Goal: Obtain resource: Download file/media

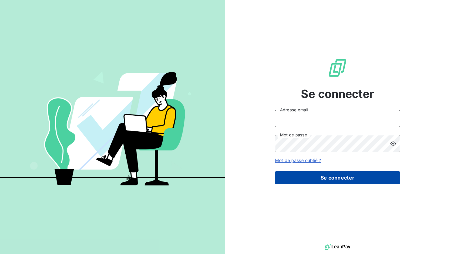
type input "[EMAIL_ADDRESS][PERSON_NAME][DOMAIN_NAME]"
click at [309, 173] on button "Se connecter" at bounding box center [337, 177] width 125 height 13
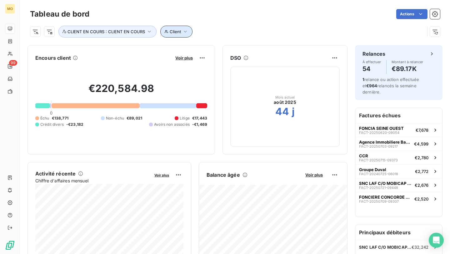
click at [188, 32] on button "Client" at bounding box center [176, 32] width 32 height 12
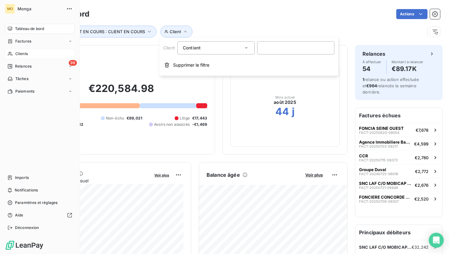
click at [13, 50] on div "Clients" at bounding box center [40, 54] width 70 height 10
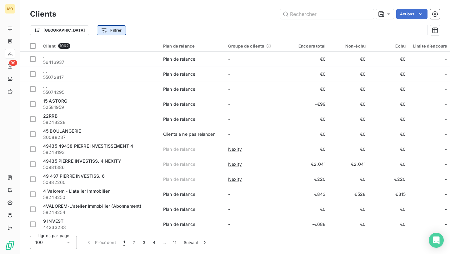
click at [89, 26] on html "MO 99 Clients Actions Trier Filtrer Client 1062 Plan de relance Groupe de clien…" at bounding box center [225, 127] width 450 height 254
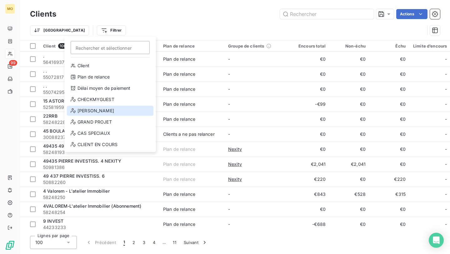
click at [106, 114] on div "[PERSON_NAME]" at bounding box center [110, 111] width 87 height 10
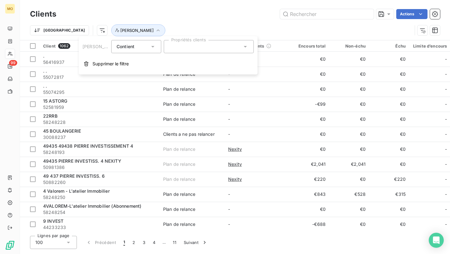
click at [199, 50] on div at bounding box center [209, 46] width 90 height 13
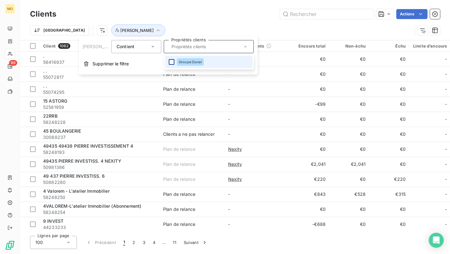
click at [169, 62] on div at bounding box center [172, 62] width 6 height 6
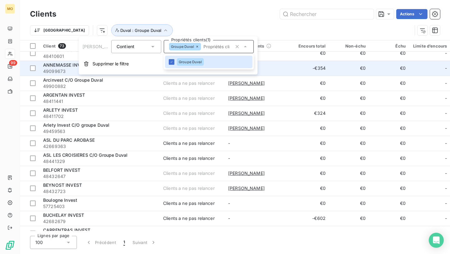
scroll to position [8, 0]
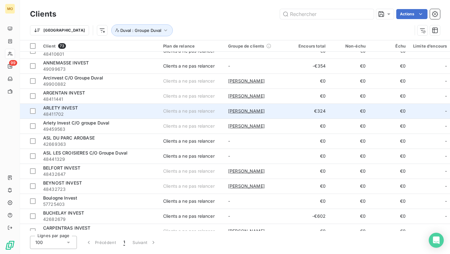
click at [270, 108] on div "[PERSON_NAME]" at bounding box center [257, 111] width 58 height 6
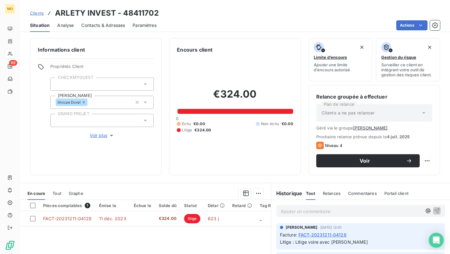
scroll to position [5, 0]
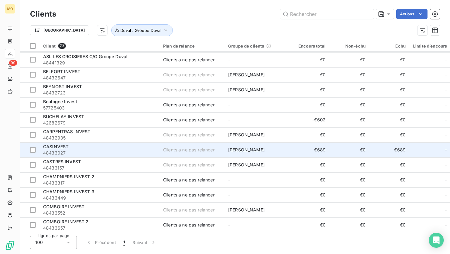
scroll to position [105, 0]
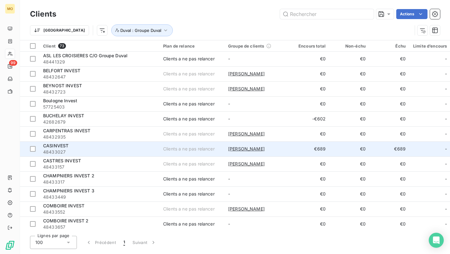
click at [278, 151] on div "[PERSON_NAME]" at bounding box center [257, 149] width 58 height 6
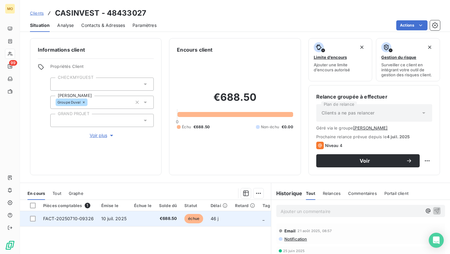
click at [87, 219] on span "FACT-20250710-09326" at bounding box center [68, 218] width 51 height 5
copy span "09326"
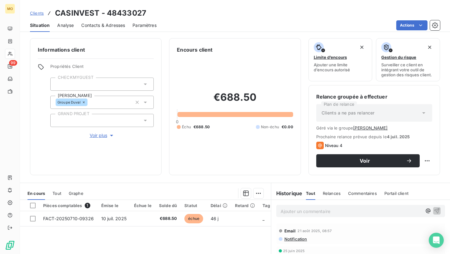
drag, startPoint x: 96, startPoint y: 216, endPoint x: 82, endPoint y: 227, distance: 17.2
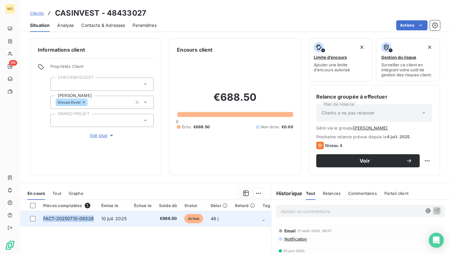
copy span "FACT-20250710-09326"
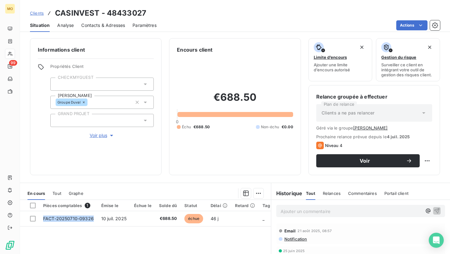
drag, startPoint x: 97, startPoint y: 218, endPoint x: 91, endPoint y: 247, distance: 29.7
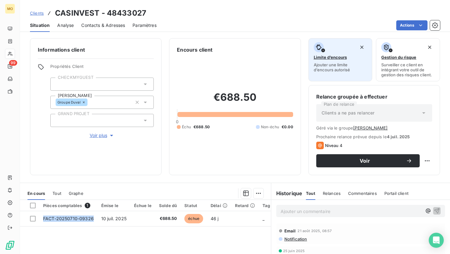
scroll to position [7, 0]
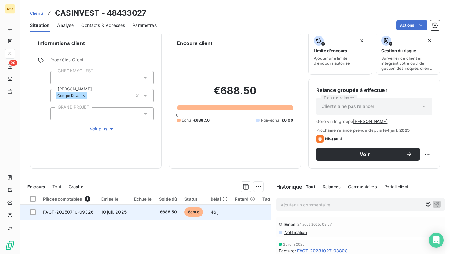
click at [74, 213] on span "FACT-20250710-09326" at bounding box center [68, 211] width 51 height 5
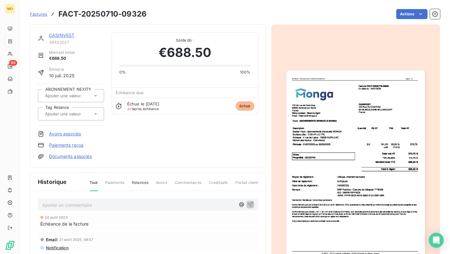
click at [319, 158] on img "button" at bounding box center [356, 168] width 139 height 196
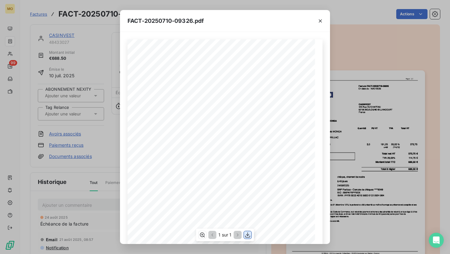
click at [249, 234] on icon "button" at bounding box center [248, 235] width 6 height 6
click at [53, 127] on div "FACT-20250710-09326.pdf [STREET_ADDRESS] Votre contact : [PERSON_NAME] Email : …" at bounding box center [225, 127] width 450 height 254
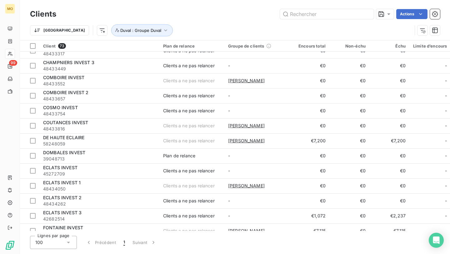
scroll to position [237, 0]
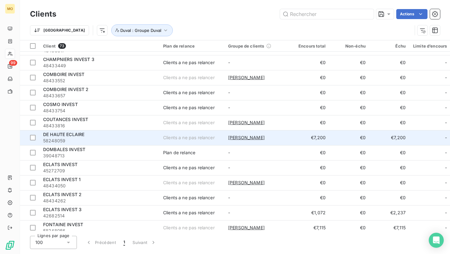
click at [148, 138] on span "58248059" at bounding box center [99, 141] width 113 height 6
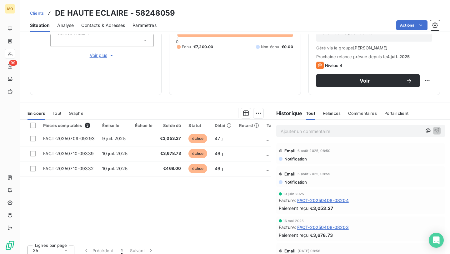
scroll to position [79, 0]
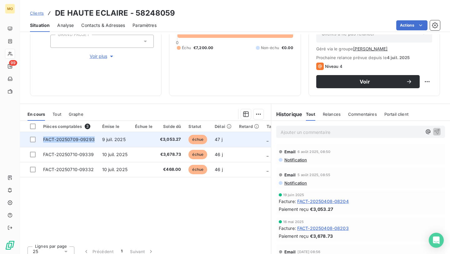
copy span "FACT-20250709-09293"
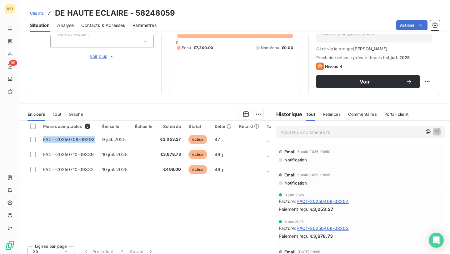
drag, startPoint x: 96, startPoint y: 140, endPoint x: 87, endPoint y: 183, distance: 44.1
click at [87, 183] on div "Pièces comptables 3 Émise le Échue le Solde dû Statut Délai Retard Tag Relance …" at bounding box center [145, 181] width 251 height 120
click at [202, 209] on div "Pièces comptables 3 Émise le Échue le Solde dû Statut Délai Retard Tag Relance …" at bounding box center [145, 181] width 251 height 120
drag, startPoint x: 90, startPoint y: 157, endPoint x: 65, endPoint y: 201, distance: 51.4
click at [65, 201] on div "Pièces comptables 3 Émise le Échue le Solde dû Statut Délai Retard Tag Relance …" at bounding box center [145, 181] width 251 height 120
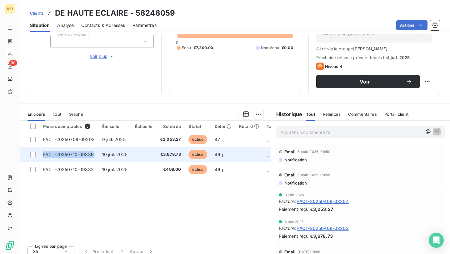
copy span "FACT-20250710-09339"
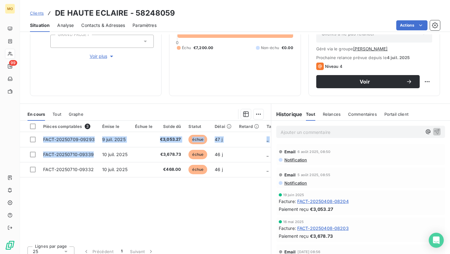
drag, startPoint x: 96, startPoint y: 153, endPoint x: 75, endPoint y: 204, distance: 55.4
click at [75, 204] on div "Pièces comptables 3 Émise le Échue le Solde dû Statut Délai Retard Tag Relance …" at bounding box center [145, 181] width 251 height 120
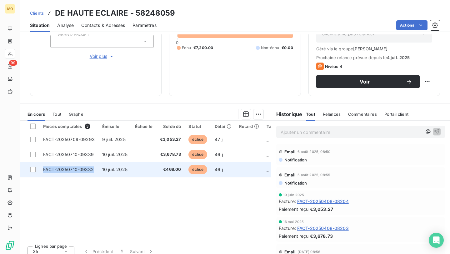
copy span "FACT-20250710-09332"
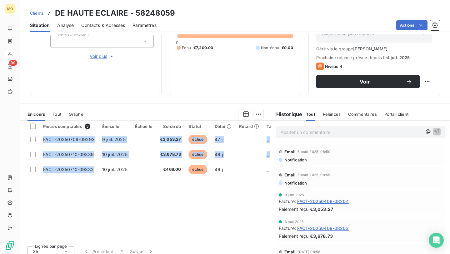
drag, startPoint x: 94, startPoint y: 171, endPoint x: 88, endPoint y: 193, distance: 23.5
click at [88, 193] on div "Pièces comptables 3 Émise le Échue le Solde dû Statut Délai Retard Tag Relance …" at bounding box center [145, 181] width 251 height 120
click at [406, 27] on html "MO 99 Clients DE HAUTE ECLAIRE - 58248059 Situation Analyse Contacts & Adresses…" at bounding box center [225, 127] width 450 height 254
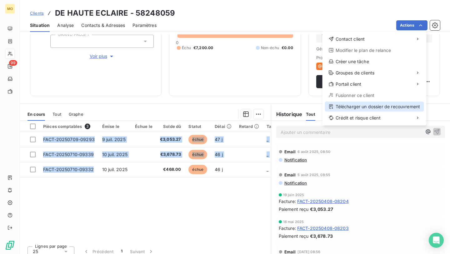
click at [344, 104] on div "Télécharger un dossier de recouvrement" at bounding box center [374, 107] width 99 height 10
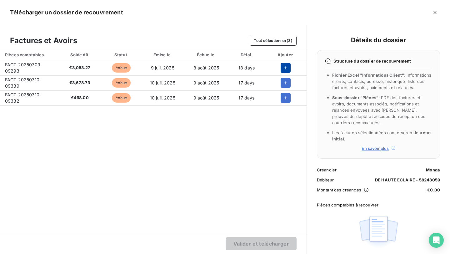
click at [285, 71] on icon "button" at bounding box center [286, 68] width 6 height 6
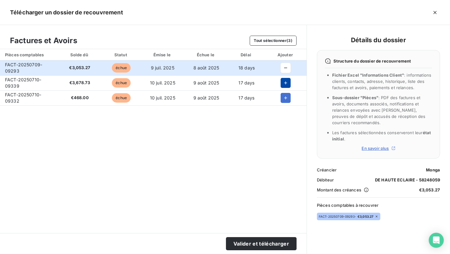
click at [285, 84] on icon "button" at bounding box center [286, 83] width 6 height 6
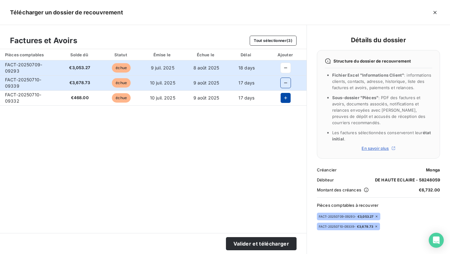
click at [285, 96] on icon "button" at bounding box center [286, 98] width 6 height 6
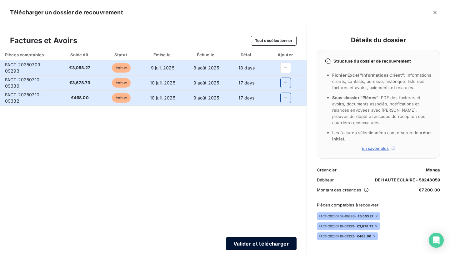
click at [251, 239] on button "Valider et télécharger" at bounding box center [261, 243] width 71 height 13
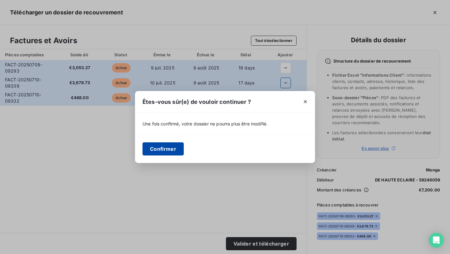
click at [169, 149] on button "Confirmer" at bounding box center [163, 148] width 41 height 13
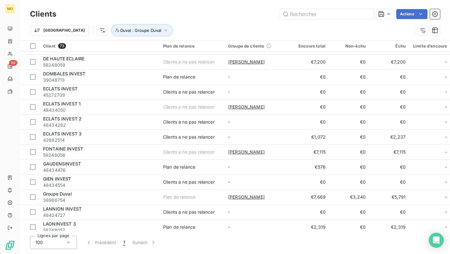
scroll to position [326, 0]
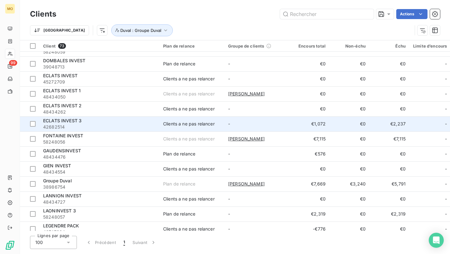
click at [151, 119] on div "ECLATS INVEST 3" at bounding box center [99, 121] width 113 height 6
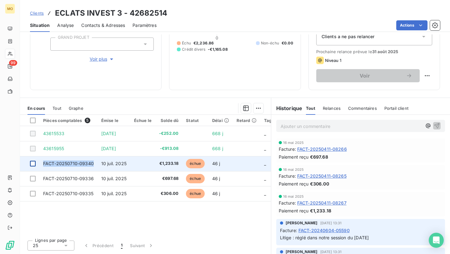
copy tr "FACT-20250710-09340"
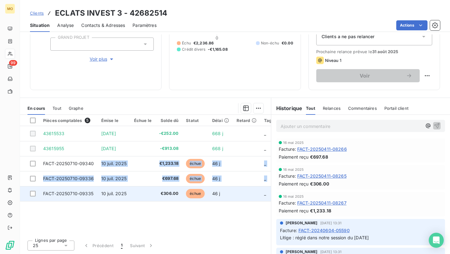
drag, startPoint x: 97, startPoint y: 162, endPoint x: 58, endPoint y: 197, distance: 52.5
click at [58, 197] on tbody "43615533 [DATE] -€252.00 668 j _ _ 43615955 [DATE] -€913.08 668 j _ _ FACT-2025…" at bounding box center [188, 163] width 336 height 75
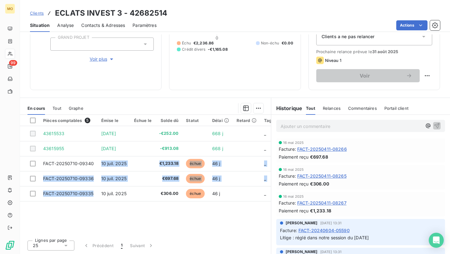
click at [143, 221] on div "Pièces comptables 5 Émise le Échue le Solde dû Statut Délai Retard Tag Relance …" at bounding box center [145, 175] width 251 height 120
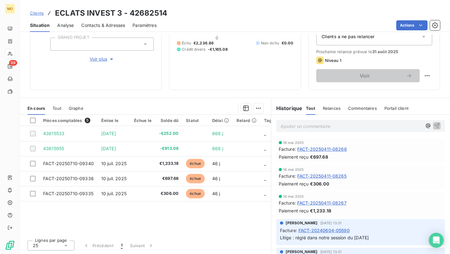
click at [143, 221] on div "Pièces comptables 5 Émise le Échue le Solde dû Statut Délai Retard Tag Relance …" at bounding box center [145, 175] width 251 height 120
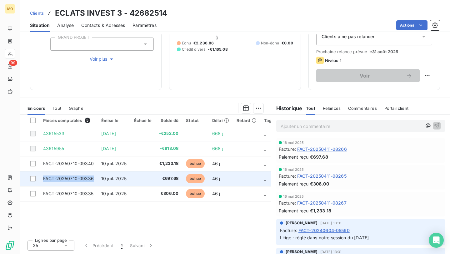
copy span "FACT-20250710-09336"
drag, startPoint x: 96, startPoint y: 176, endPoint x: 69, endPoint y: 180, distance: 28.2
click at [69, 180] on td "FACT-20250710-09336" at bounding box center [68, 178] width 58 height 15
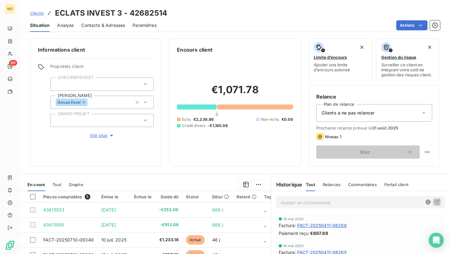
scroll to position [76, 0]
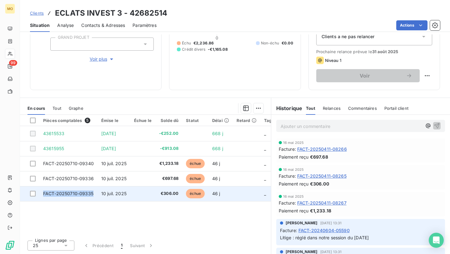
copy span "FACT-20250710-09335"
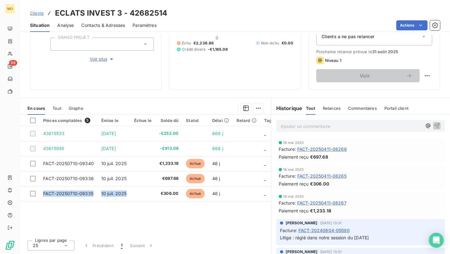
drag, startPoint x: 42, startPoint y: 194, endPoint x: 92, endPoint y: 209, distance: 52.1
click at [92, 209] on div "Pièces comptables 5 Émise le Échue le Solde dû Statut Délai Retard Tag Relance …" at bounding box center [145, 175] width 251 height 120
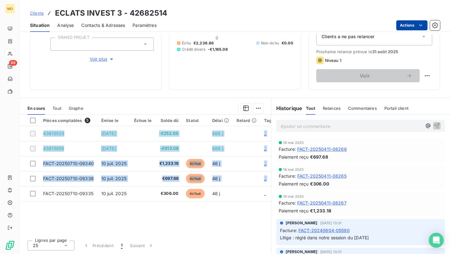
click at [404, 27] on html "MO 99 Clients ECLATS INVEST 3 - 42682514 Situation Analyse Contacts & Adresses …" at bounding box center [225, 127] width 450 height 254
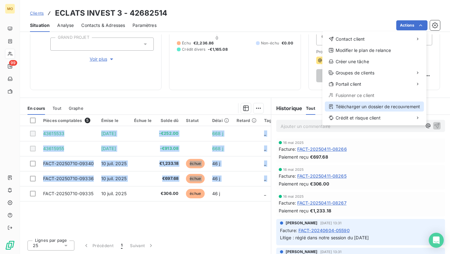
click at [379, 103] on div "Télécharger un dossier de recouvrement" at bounding box center [374, 107] width 99 height 10
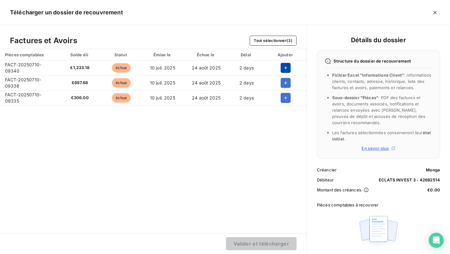
click at [281, 69] on button "button" at bounding box center [286, 68] width 10 height 10
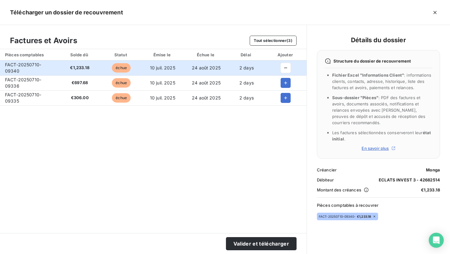
click at [279, 76] on td at bounding box center [286, 82] width 42 height 15
click at [281, 83] on button "button" at bounding box center [286, 83] width 10 height 10
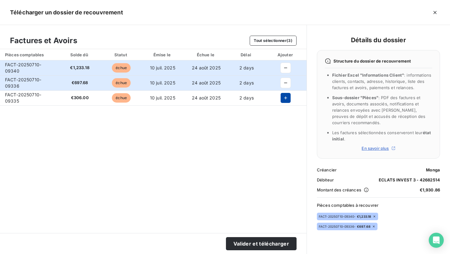
click at [283, 99] on icon "button" at bounding box center [286, 98] width 6 height 6
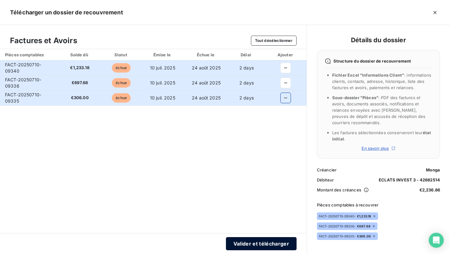
click at [244, 244] on button "Valider et télécharger" at bounding box center [261, 243] width 71 height 13
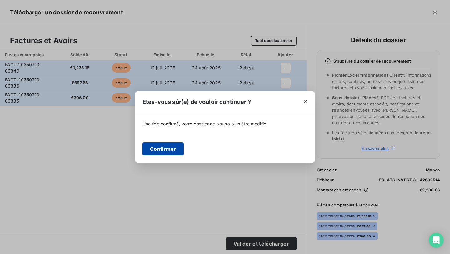
click at [152, 148] on button "Confirmer" at bounding box center [163, 148] width 41 height 13
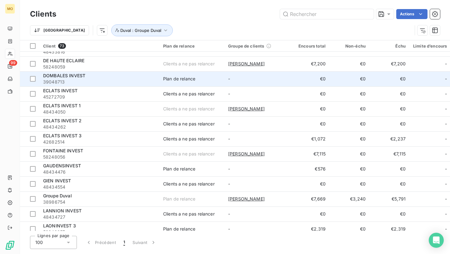
scroll to position [314, 0]
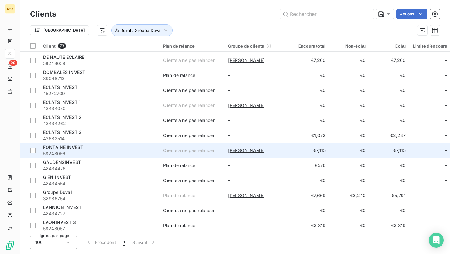
click at [300, 151] on td "€7,115" at bounding box center [310, 150] width 40 height 15
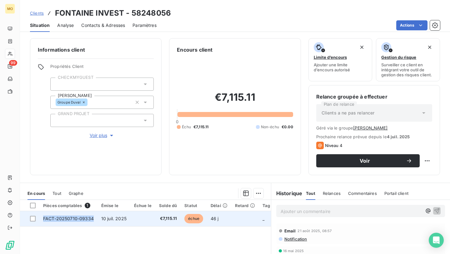
copy span "FACT-20250710-09334"
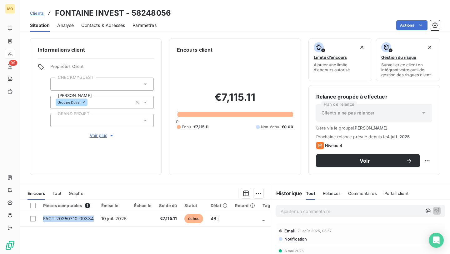
drag, startPoint x: 94, startPoint y: 221, endPoint x: 60, endPoint y: 245, distance: 42.2
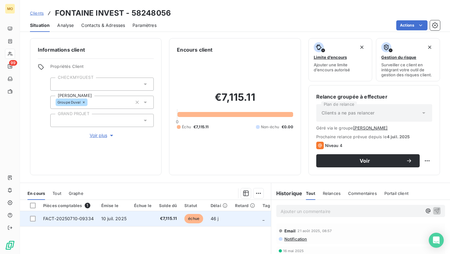
click at [139, 221] on td at bounding box center [142, 218] width 25 height 15
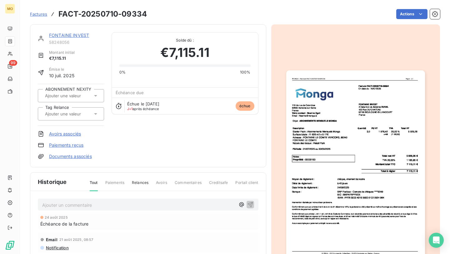
click at [378, 114] on img "button" at bounding box center [356, 168] width 139 height 196
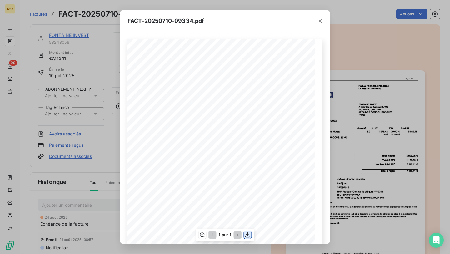
click at [248, 238] on button "button" at bounding box center [248, 235] width 8 height 8
click at [91, 114] on div "FACT-20250710-09334.pdf [STREET_ADDRESS] Votre contact : [PERSON_NAME] Email : …" at bounding box center [225, 127] width 450 height 254
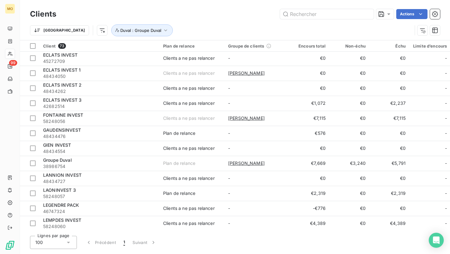
scroll to position [348, 0]
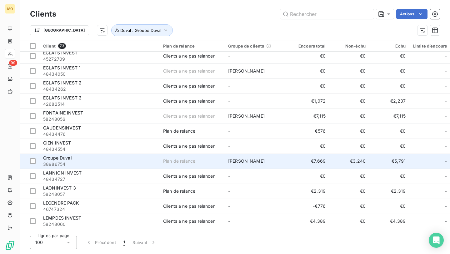
click at [98, 158] on div "Groupe Duval" at bounding box center [99, 158] width 113 height 6
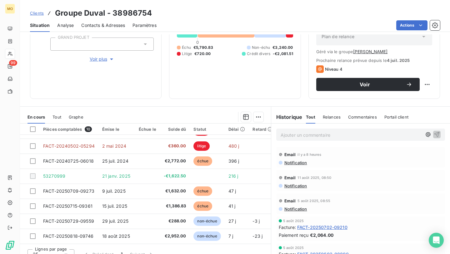
scroll to position [85, 0]
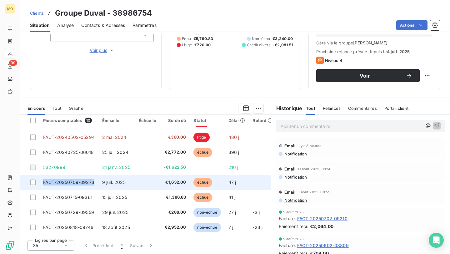
copy span "FACT-20250709-09273"
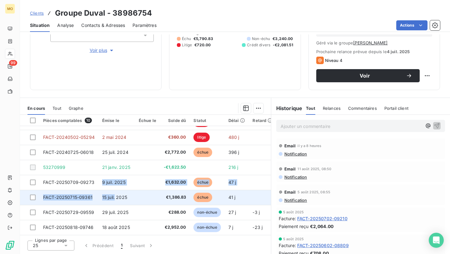
drag, startPoint x: 95, startPoint y: 181, endPoint x: 120, endPoint y: 198, distance: 30.9
click at [120, 198] on tbody "38365430 [DATE] -€0.01 893 j _ _ 48426619 [DATE] -€459.00 510 j _ _ FACT-202404…" at bounding box center [196, 160] width 353 height 150
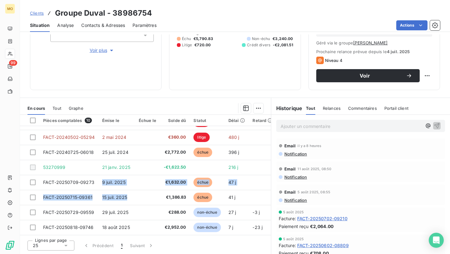
click at [307, 64] on div "Informations client Propriétés Client CHECKMYGUEST Duval Groupe Duval GRAND PRO…" at bounding box center [235, 21] width 430 height 137
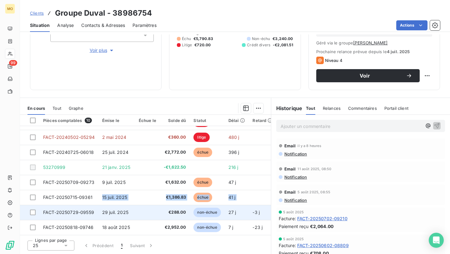
drag, startPoint x: 94, startPoint y: 192, endPoint x: 98, endPoint y: 205, distance: 13.1
click at [98, 205] on tbody "38365430 [DATE] -€0.01 893 j _ _ 48426619 [DATE] -€459.00 510 j _ _ FACT-202404…" at bounding box center [196, 160] width 353 height 150
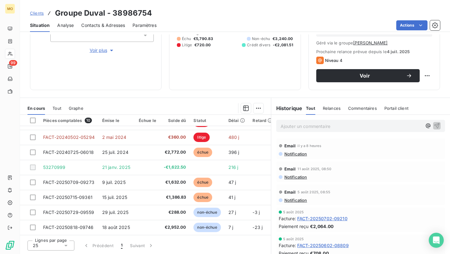
click at [163, 89] on div "Informations client Propriétés Client CHECKMYGUEST Duval Groupe Duval GRAND PRO…" at bounding box center [235, 21] width 430 height 137
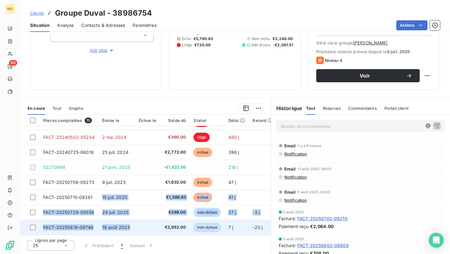
drag, startPoint x: 94, startPoint y: 199, endPoint x: 133, endPoint y: 225, distance: 46.3
click at [133, 225] on tbody "38365430 [DATE] -€0.01 893 j _ _ 48426619 [DATE] -€459.00 510 j _ _ FACT-202404…" at bounding box center [196, 160] width 353 height 150
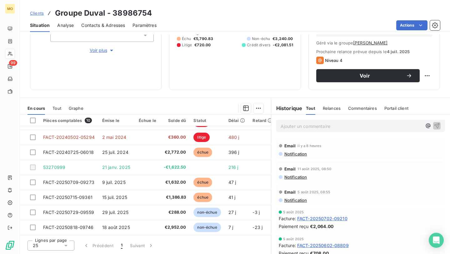
click at [157, 67] on div "Informations client Propriétés Client CHECKMYGUEST Duval Groupe Duval GRAND PRO…" at bounding box center [96, 21] width 132 height 137
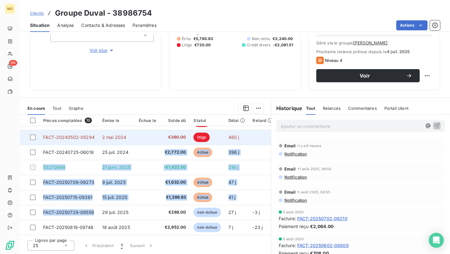
drag, startPoint x: 98, startPoint y: 210, endPoint x: 134, endPoint y: 137, distance: 81.0
click at [134, 138] on tbody "38365430 [DATE] -€0.01 893 j _ _ 48426619 [DATE] -€459.00 510 j _ _ FACT-202404…" at bounding box center [196, 160] width 353 height 150
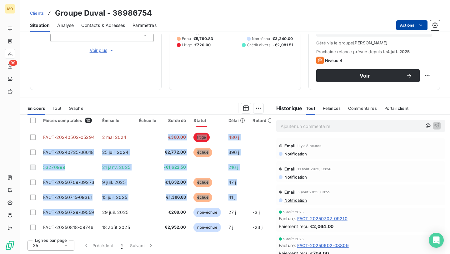
click at [411, 27] on html "MO 99 Clients Groupe Duval - 38986754 Situation Analyse Contacts & Adresses Par…" at bounding box center [225, 127] width 450 height 254
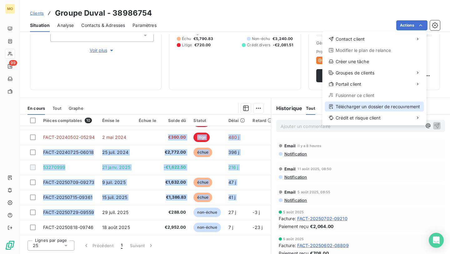
click at [353, 110] on div "Télécharger un dossier de recouvrement" at bounding box center [374, 107] width 99 height 10
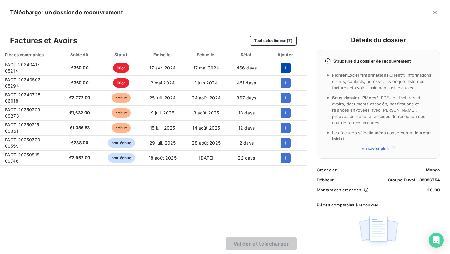
click at [284, 69] on icon "button" at bounding box center [286, 68] width 6 height 6
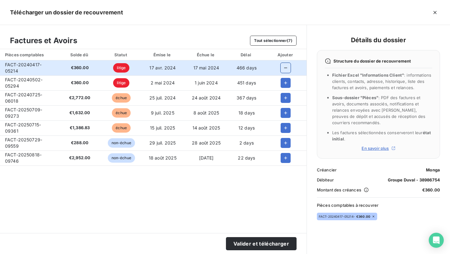
click at [284, 69] on icon "button" at bounding box center [286, 68] width 6 height 6
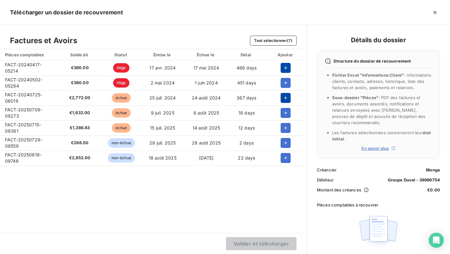
click at [282, 103] on td at bounding box center [286, 97] width 42 height 15
click at [283, 100] on icon "button" at bounding box center [286, 98] width 6 height 6
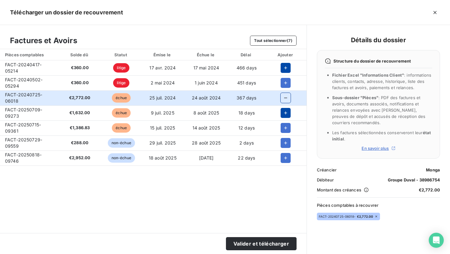
click at [283, 111] on icon "button" at bounding box center [286, 113] width 6 height 6
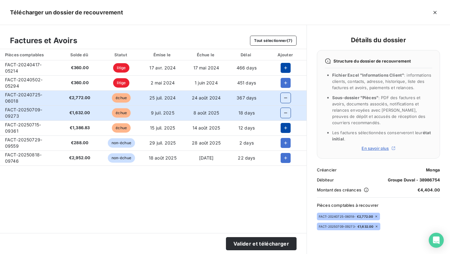
click at [283, 130] on icon "button" at bounding box center [286, 128] width 6 height 6
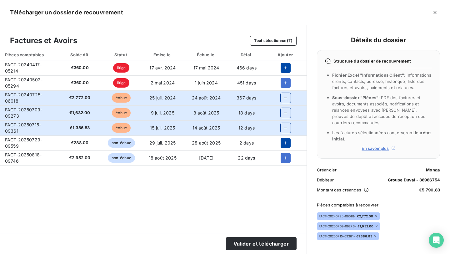
click at [283, 145] on icon "button" at bounding box center [286, 143] width 6 height 6
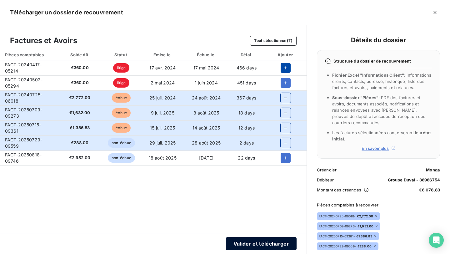
click at [251, 241] on button "Valider et télécharger" at bounding box center [261, 243] width 71 height 13
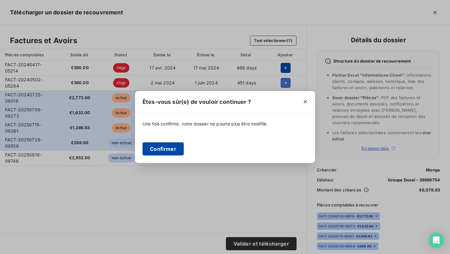
click at [164, 147] on button "Confirmer" at bounding box center [163, 148] width 41 height 13
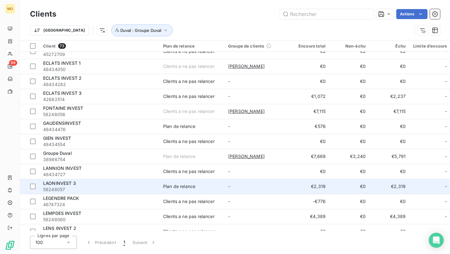
scroll to position [356, 0]
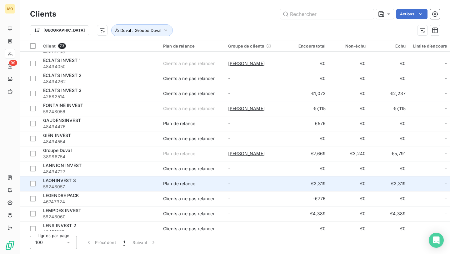
click at [121, 186] on span "58248057" at bounding box center [99, 187] width 113 height 6
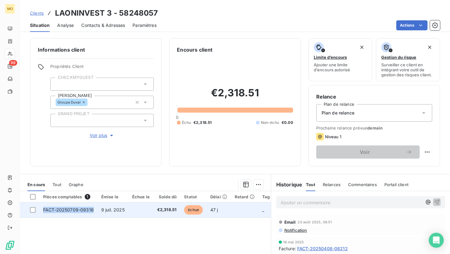
drag, startPoint x: 84, startPoint y: 210, endPoint x: 60, endPoint y: 215, distance: 24.3
click at [60, 215] on td "FACT-20250709-09316" at bounding box center [68, 209] width 58 height 15
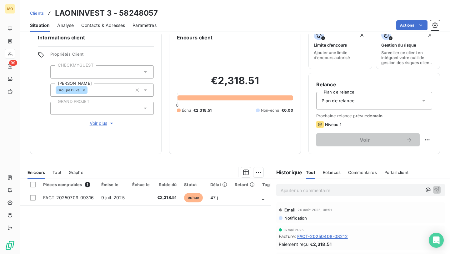
scroll to position [28, 0]
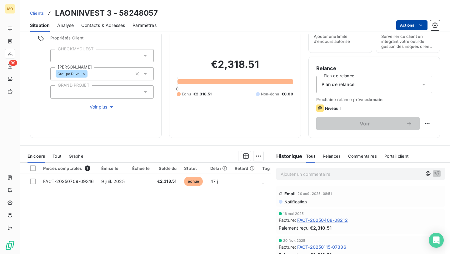
click at [406, 24] on html "MO 99 Clients LAONINVEST 3 - 58248057 Situation Analyse Contacts & Adresses Par…" at bounding box center [225, 127] width 450 height 254
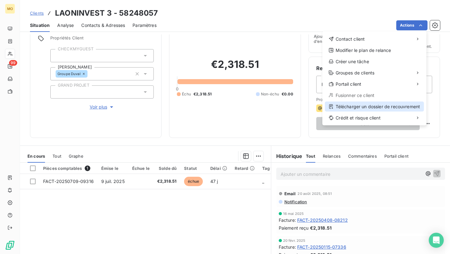
click at [362, 108] on div "Télécharger un dossier de recouvrement" at bounding box center [374, 107] width 99 height 10
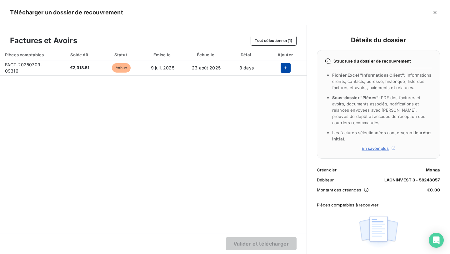
click at [281, 70] on button "button" at bounding box center [286, 68] width 10 height 10
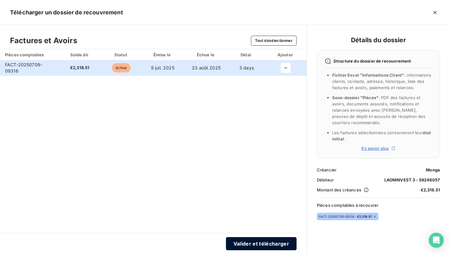
click at [247, 246] on button "Valider et télécharger" at bounding box center [261, 243] width 71 height 13
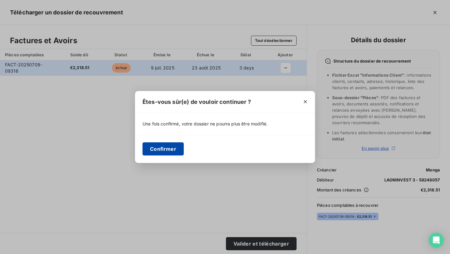
click at [169, 148] on button "Confirmer" at bounding box center [163, 148] width 41 height 13
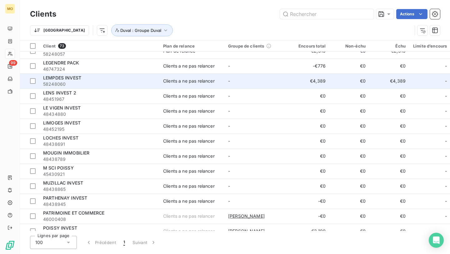
scroll to position [488, 0]
click at [273, 79] on td "-" at bounding box center [257, 81] width 65 height 15
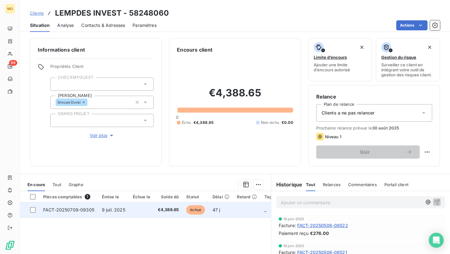
click at [90, 209] on span "FACT-20250709-09305" at bounding box center [68, 209] width 51 height 5
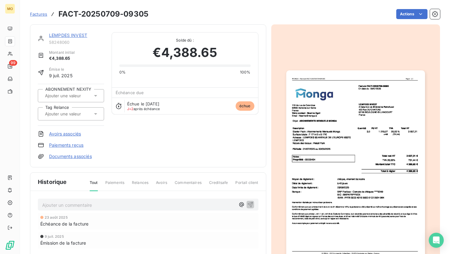
click at [331, 92] on img "button" at bounding box center [356, 168] width 139 height 196
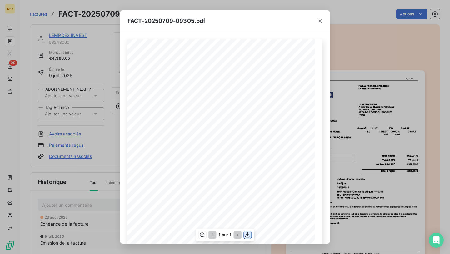
click at [246, 234] on icon "button" at bounding box center [248, 235] width 6 height 6
click at [89, 117] on div "FACT-20250709-09305.pdf [STREET_ADDRESS] Votre contact : [PERSON_NAME] Email : …" at bounding box center [225, 127] width 450 height 254
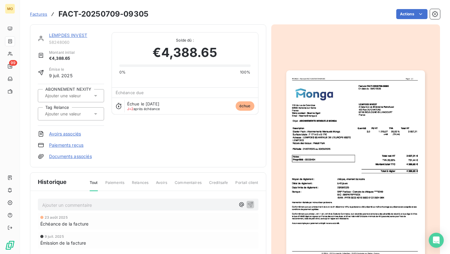
click at [73, 36] on link "LEMPDES INVEST" at bounding box center [68, 35] width 38 height 5
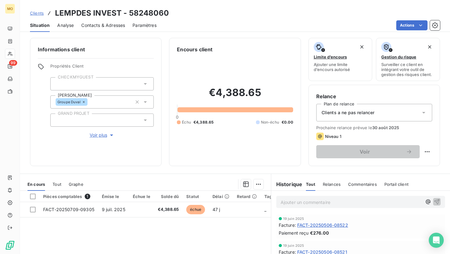
scroll to position [18, 0]
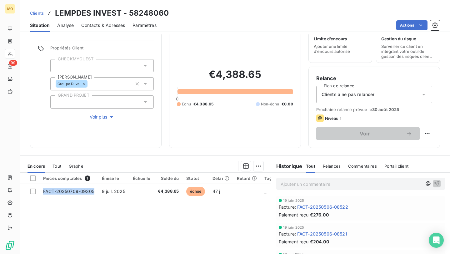
drag, startPoint x: 94, startPoint y: 193, endPoint x: 73, endPoint y: 223, distance: 36.5
click at [73, 223] on div "Pièces comptables 1 Émise le Échue le Solde dû Statut Délai Retard Tag Relance …" at bounding box center [145, 233] width 251 height 120
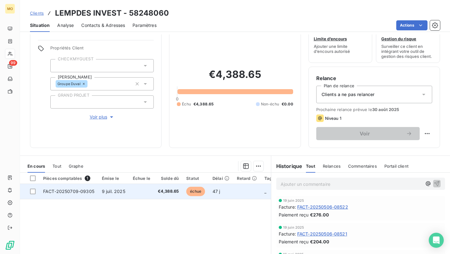
click at [230, 196] on td "47 j" at bounding box center [221, 191] width 24 height 15
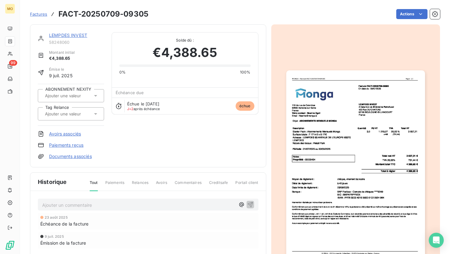
click at [369, 124] on img "button" at bounding box center [356, 168] width 139 height 196
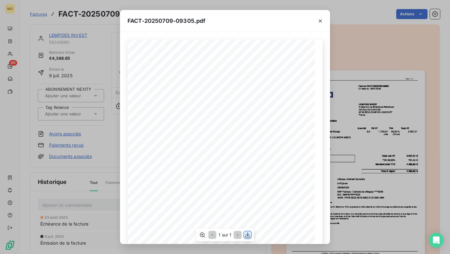
click at [247, 236] on icon "button" at bounding box center [248, 235] width 6 height 6
click at [75, 72] on div "FACT-20250709-09305.pdf [STREET_ADDRESS] Votre contact : [PERSON_NAME] Email : …" at bounding box center [225, 127] width 450 height 254
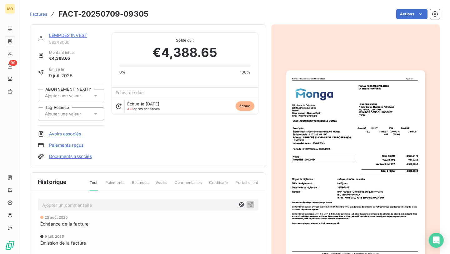
click at [79, 33] on link "LEMPDES INVEST" at bounding box center [68, 35] width 38 height 5
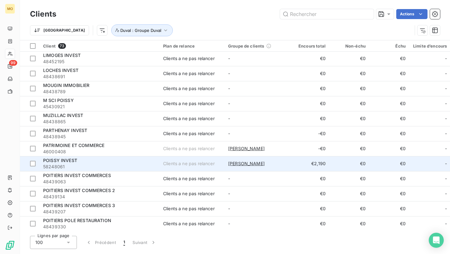
scroll to position [558, 0]
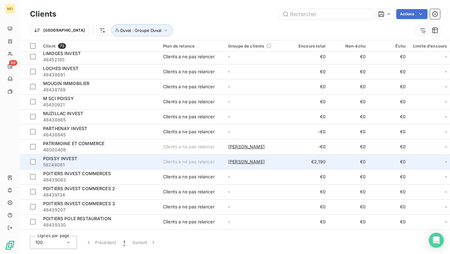
click at [106, 165] on span "58248061" at bounding box center [99, 165] width 113 height 6
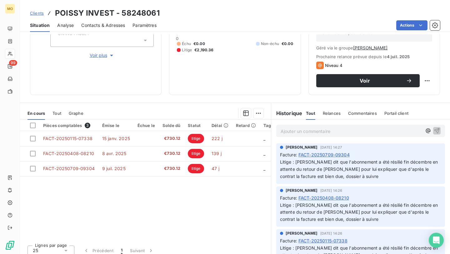
scroll to position [85, 0]
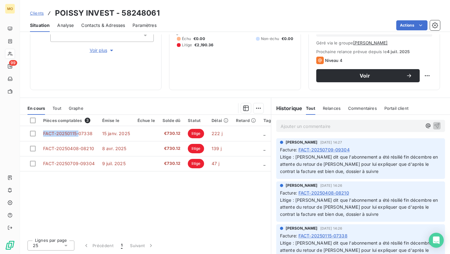
drag, startPoint x: 79, startPoint y: 135, endPoint x: 102, endPoint y: 190, distance: 59.5
click at [102, 190] on div "Pièces comptables 3 Émise le Échue le Solde dû Statut Délai Retard Tag Relance …" at bounding box center [145, 175] width 251 height 120
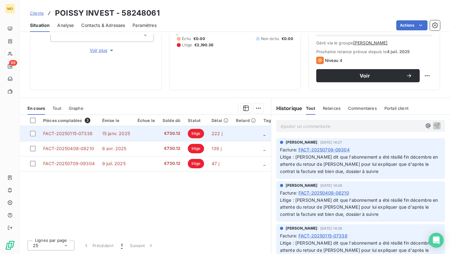
click at [213, 136] on span "222 j" at bounding box center [217, 133] width 11 height 5
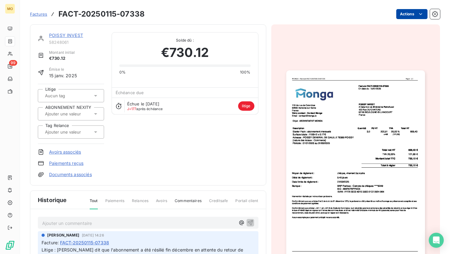
click at [403, 16] on html "MO 99 Factures FACT-20250115-07338 Actions POISSY INVEST 58248061 Montant initi…" at bounding box center [225, 127] width 450 height 254
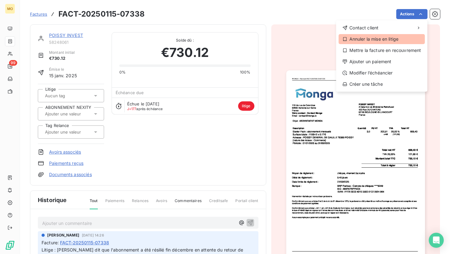
click at [394, 39] on div "Annuler la mise en litige" at bounding box center [382, 39] width 86 height 10
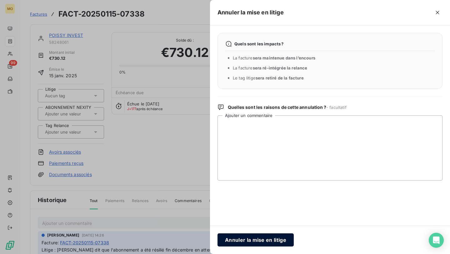
click at [244, 236] on button "Annuler la mise en litige" at bounding box center [256, 239] width 76 height 13
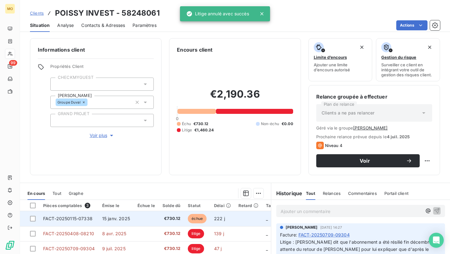
scroll to position [35, 0]
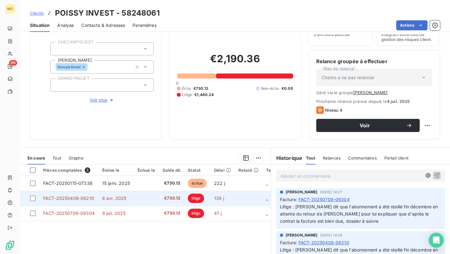
click at [148, 196] on td at bounding box center [146, 198] width 25 height 15
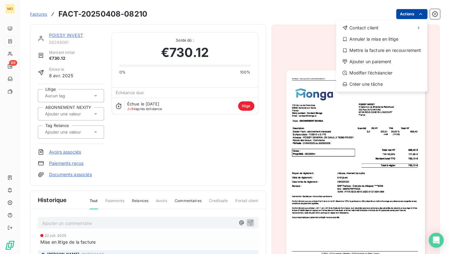
click at [401, 11] on html "MO 99 Factures FACT-20250408-08210 Actions Contact client Annuler la mise en li…" at bounding box center [225, 127] width 450 height 254
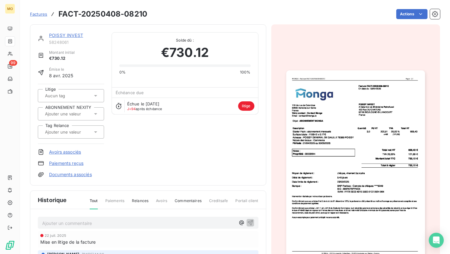
click at [353, 11] on html "MO 99 Factures FACT-20250408-08210 Actions POISSY INVEST 58248061 Montant initi…" at bounding box center [225, 127] width 450 height 254
click at [404, 14] on html "MO 99 Factures FACT-20250408-08210 Actions POISSY INVEST 58248061 Montant initi…" at bounding box center [225, 127] width 450 height 254
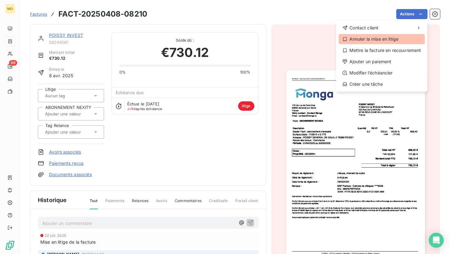
click at [359, 42] on div "Annuler la mise en litige" at bounding box center [382, 39] width 86 height 10
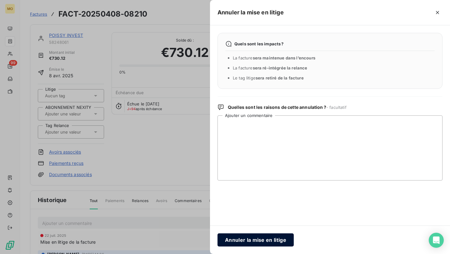
click at [256, 234] on button "Annuler la mise en litige" at bounding box center [256, 239] width 76 height 13
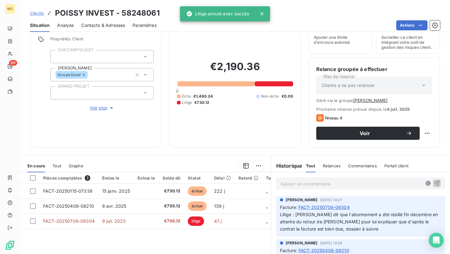
scroll to position [53, 0]
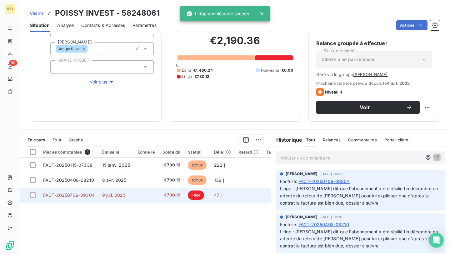
click at [235, 192] on td at bounding box center [249, 195] width 28 height 15
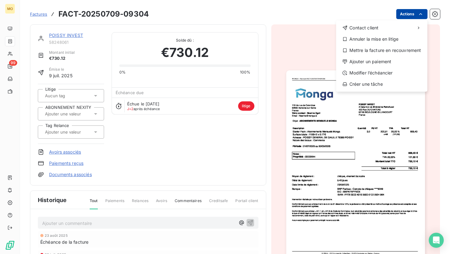
click at [398, 18] on html "MO 99 Factures FACT-20250709-09304 Actions Contact client Annuler la mise en li…" at bounding box center [225, 127] width 450 height 254
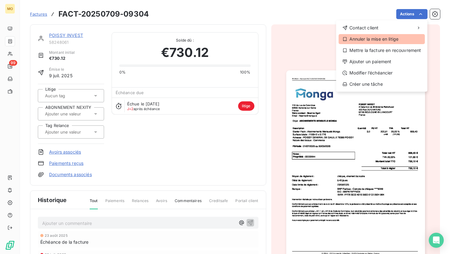
click at [377, 37] on div "Annuler la mise en litige" at bounding box center [382, 39] width 86 height 10
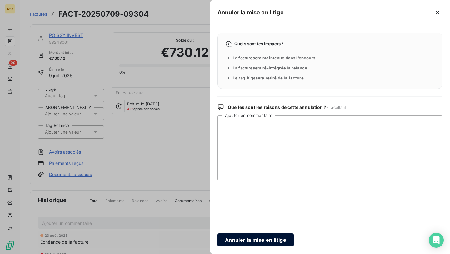
click at [253, 244] on button "Annuler la mise en litige" at bounding box center [256, 239] width 76 height 13
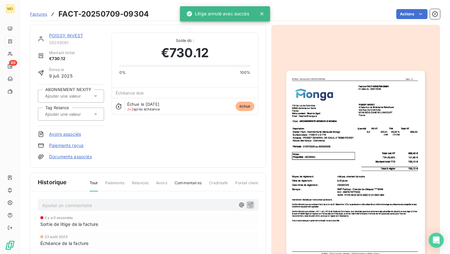
scroll to position [74, 0]
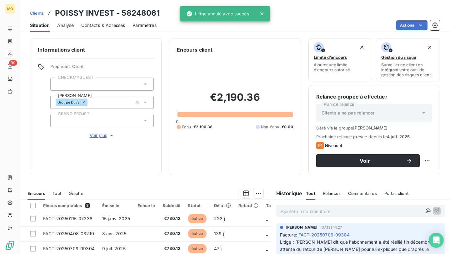
scroll to position [70, 0]
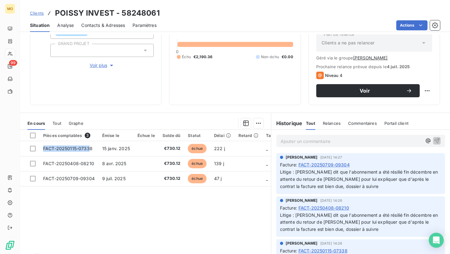
drag, startPoint x: 88, startPoint y: 151, endPoint x: 78, endPoint y: 209, distance: 58.4
click at [78, 209] on div "Pièces comptables 3 Émise le Échue le Solde dû Statut Délai Retard Tag Relance …" at bounding box center [145, 190] width 251 height 120
drag, startPoint x: 95, startPoint y: 148, endPoint x: 62, endPoint y: 205, distance: 66.3
click at [62, 205] on div "Pièces comptables 3 Émise le Échue le Solde dû Statut Délai Retard Tag Relance …" at bounding box center [145, 190] width 251 height 120
drag, startPoint x: 47, startPoint y: 164, endPoint x: 96, endPoint y: 196, distance: 58.6
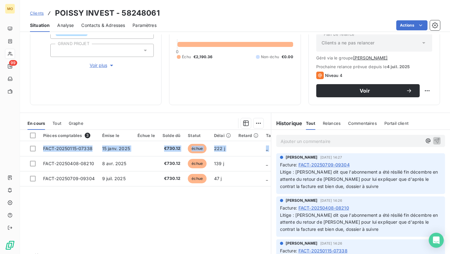
click at [96, 196] on div "Pièces comptables 3 Émise le Échue le Solde dû Statut Délai Retard Tag Relance …" at bounding box center [145, 190] width 251 height 120
drag, startPoint x: 61, startPoint y: 174, endPoint x: 92, endPoint y: 198, distance: 38.7
click at [92, 198] on div "Pièces comptables 3 Émise le Échue le Solde dû Statut Délai Retard Tag Relance …" at bounding box center [145, 190] width 251 height 120
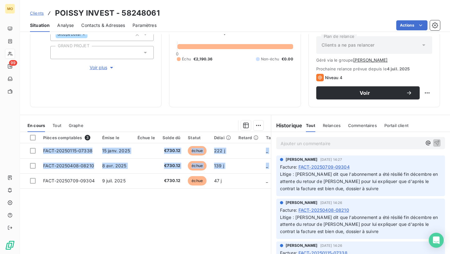
scroll to position [68, 0]
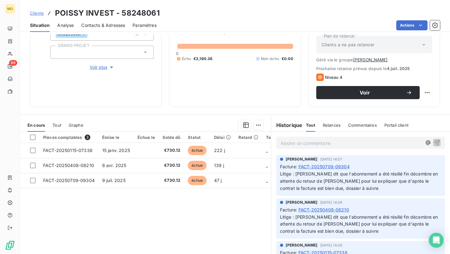
click at [395, 27] on div "Actions" at bounding box center [302, 25] width 276 height 10
click at [398, 27] on html "MO 99 Clients POISSY INVEST - 58248061 Situation Analyse Contacts & Adresses Pa…" at bounding box center [225, 127] width 450 height 254
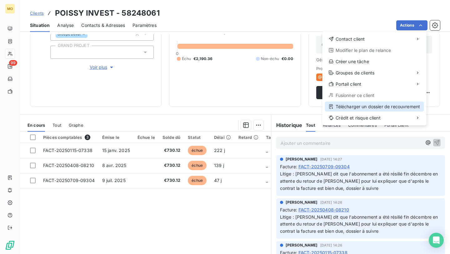
click at [343, 107] on div "Télécharger un dossier de recouvrement" at bounding box center [374, 107] width 99 height 10
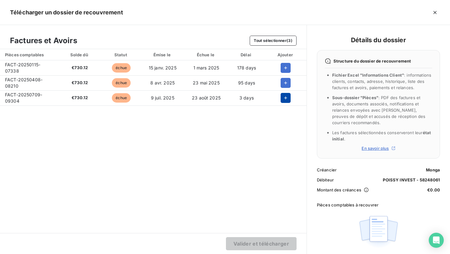
click at [287, 96] on button "button" at bounding box center [286, 98] width 10 height 10
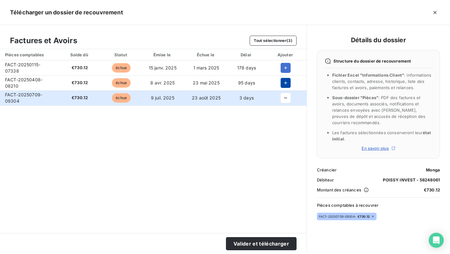
click at [286, 88] on button "button" at bounding box center [286, 83] width 10 height 10
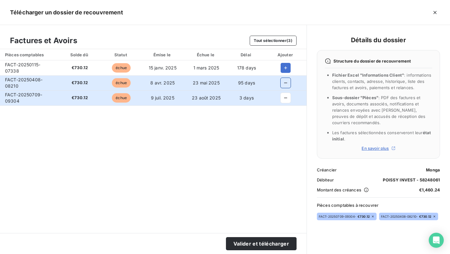
click at [286, 79] on button "button" at bounding box center [286, 83] width 10 height 10
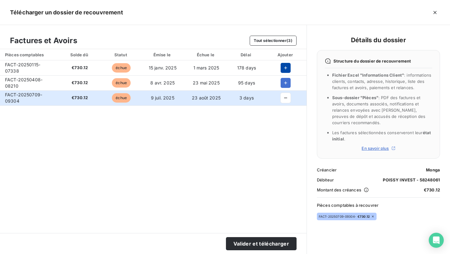
click at [286, 71] on button "button" at bounding box center [286, 68] width 10 height 10
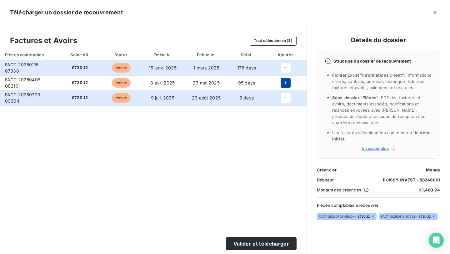
click at [286, 81] on icon "button" at bounding box center [286, 83] width 6 height 6
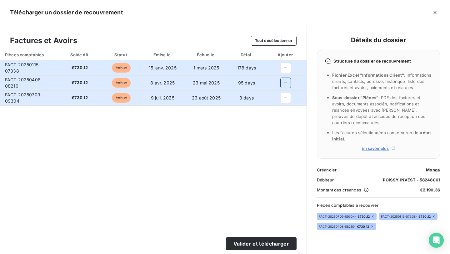
click at [266, 251] on section "Valider et télécharger" at bounding box center [153, 243] width 307 height 21
click at [266, 247] on button "Valider et télécharger" at bounding box center [261, 243] width 71 height 13
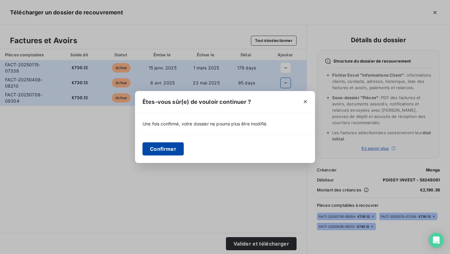
click at [172, 150] on button "Confirmer" at bounding box center [163, 148] width 41 height 13
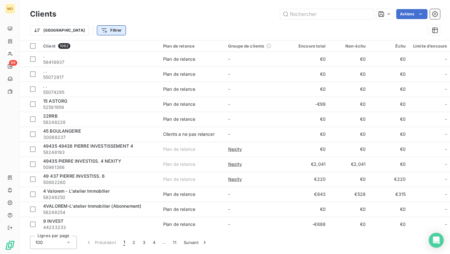
click at [88, 28] on html "MO 99 Clients Actions Trier Filtrer Client 1062 Plan de relance Groupe de clien…" at bounding box center [225, 127] width 450 height 254
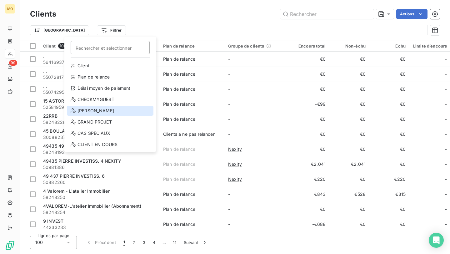
click at [95, 110] on div "[PERSON_NAME]" at bounding box center [110, 111] width 87 height 10
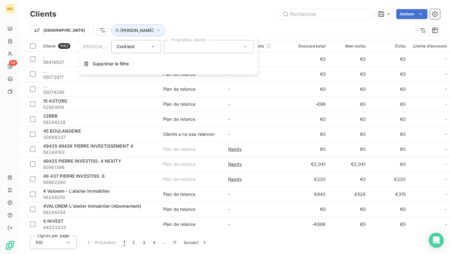
click at [213, 40] on div at bounding box center [209, 46] width 90 height 13
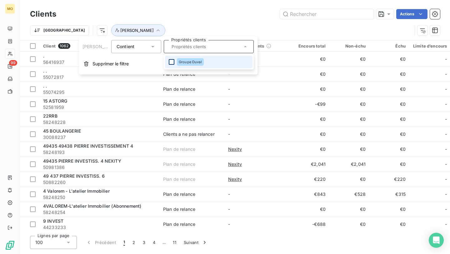
click at [169, 61] on div at bounding box center [172, 62] width 6 height 6
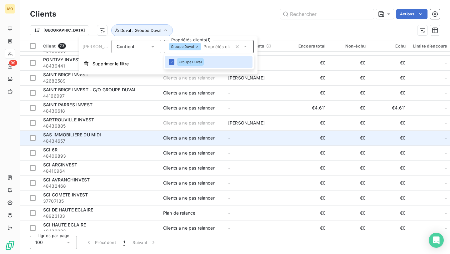
scroll to position [732, 0]
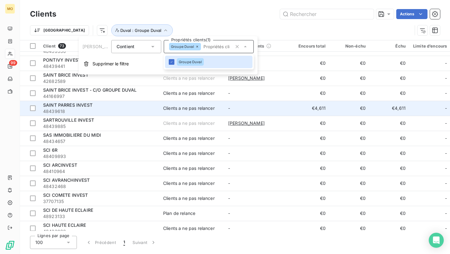
click at [270, 109] on td "-" at bounding box center [257, 108] width 65 height 15
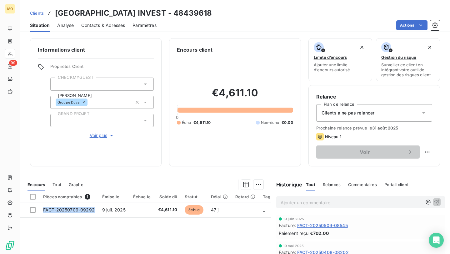
drag, startPoint x: 93, startPoint y: 212, endPoint x: 49, endPoint y: 236, distance: 50.4
click at [49, 236] on div "Pièces comptables 1 Émise le Échue le Solde dû Statut Délai Retard Tag Relance …" at bounding box center [145, 251] width 251 height 120
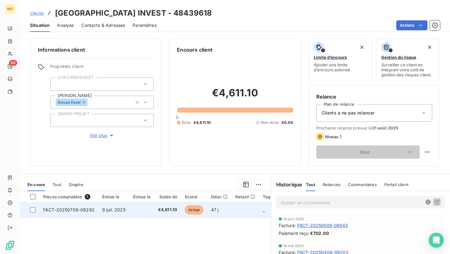
click at [149, 211] on td at bounding box center [142, 209] width 25 height 15
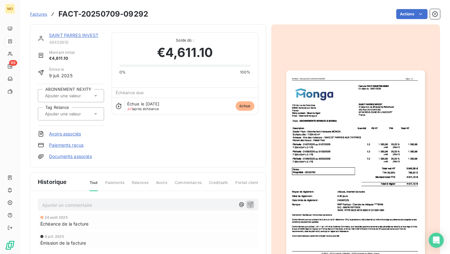
click at [364, 132] on img "button" at bounding box center [356, 168] width 139 height 196
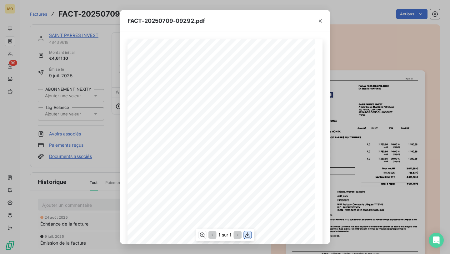
click at [249, 235] on icon "button" at bounding box center [248, 235] width 6 height 6
click at [99, 141] on div "FACT-20250709-09292.pdf [STREET_ADDRESS] Votre contact : [PERSON_NAME] Email : …" at bounding box center [225, 127] width 450 height 254
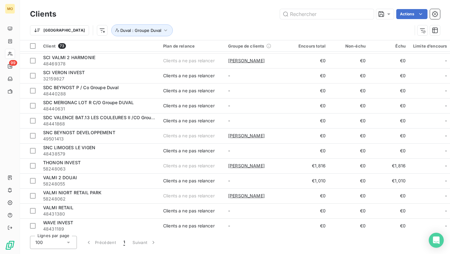
scroll to position [919, 0]
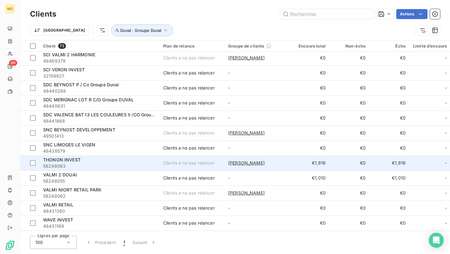
click at [113, 157] on div "THONON INVEST" at bounding box center [99, 160] width 113 height 6
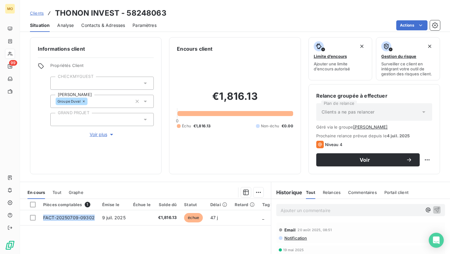
drag, startPoint x: 100, startPoint y: 220, endPoint x: 132, endPoint y: 253, distance: 45.6
click at [132, 253] on div "Pièces comptables 1 Émise le Échue le Solde dû Statut Délai Retard Tag Relance …" at bounding box center [145, 259] width 251 height 120
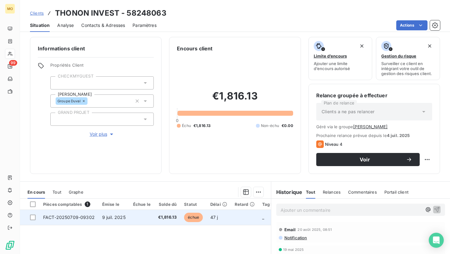
click at [131, 218] on td at bounding box center [142, 217] width 25 height 15
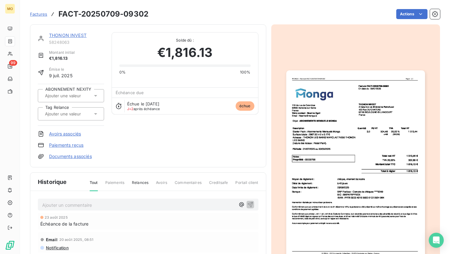
click at [347, 160] on img "button" at bounding box center [356, 168] width 139 height 196
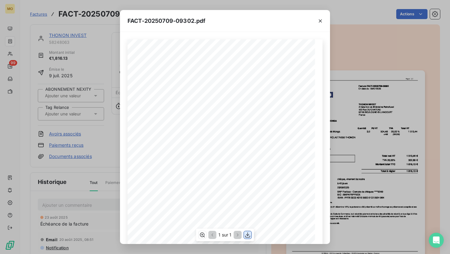
click at [247, 235] on icon "button" at bounding box center [248, 235] width 6 height 6
click at [105, 159] on div "FACT-20250709-09302.pdf [STREET_ADDRESS] Votre contact : [PERSON_NAME] Email : …" at bounding box center [225, 127] width 450 height 254
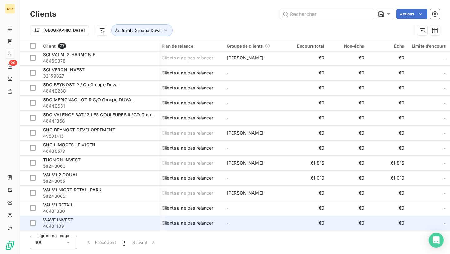
scroll to position [919, 3]
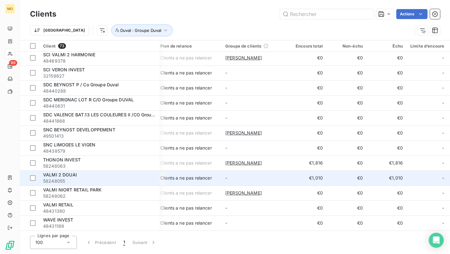
click at [106, 173] on div "VALMI 2 DOUAI" at bounding box center [99, 175] width 113 height 6
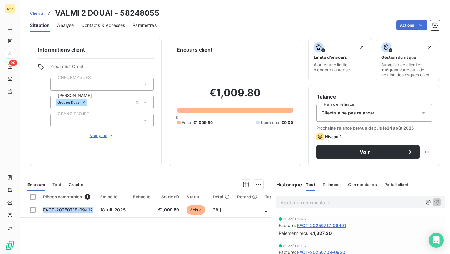
scroll to position [1, 0]
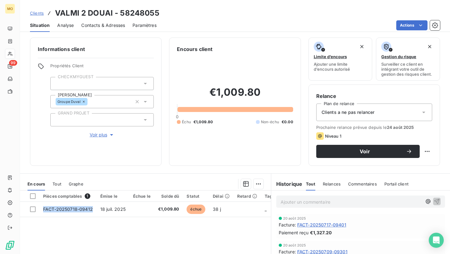
drag, startPoint x: 93, startPoint y: 209, endPoint x: 135, endPoint y: 252, distance: 59.7
click at [135, 252] on div "Pièces comptables 1 Émise le Échue le Solde dû Statut Délai Retard Tag Relance …" at bounding box center [145, 251] width 251 height 120
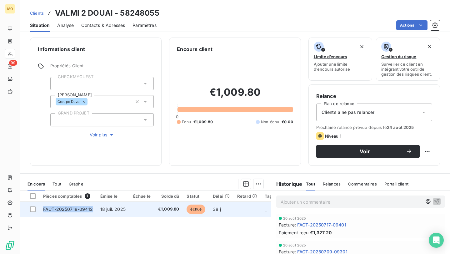
click at [130, 211] on td at bounding box center [142, 209] width 25 height 15
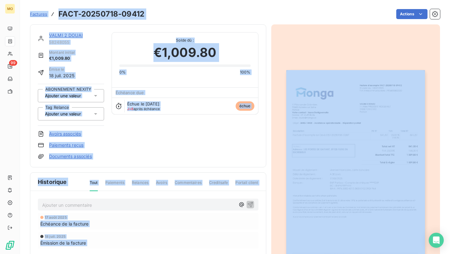
click at [312, 161] on img "button" at bounding box center [356, 168] width 139 height 196
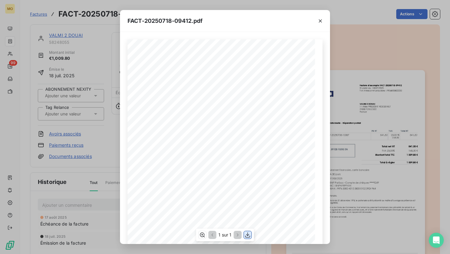
click at [250, 234] on icon "button" at bounding box center [248, 235] width 6 height 6
click at [277, 60] on span "Facture d'acompte FACT-20250718-09412" at bounding box center [260, 59] width 58 height 3
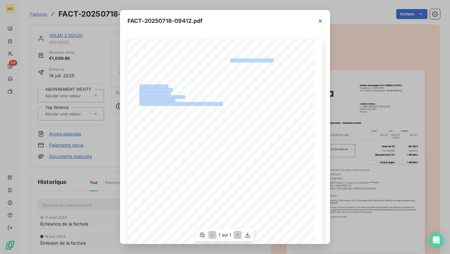
click at [304, 60] on div "[STREET_ADDRESS] Votre contact : [PERSON_NAME] Mobile : [PHONE_NUMBER] Email : …" at bounding box center [225, 172] width 195 height 266
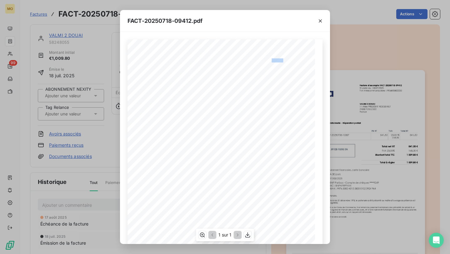
drag, startPoint x: 282, startPoint y: 59, endPoint x: 272, endPoint y: 59, distance: 10.3
click at [272, 59] on span "Facture d'acompte FACT-20250718-09412" at bounding box center [260, 59] width 58 height 3
drag, startPoint x: 285, startPoint y: 59, endPoint x: 269, endPoint y: 60, distance: 16.0
click at [269, 60] on span "Facture d'acompte FACT-20250718-09412" at bounding box center [260, 59] width 58 height 3
click at [275, 60] on span "Facture d'acompte FACT-20250718-09412" at bounding box center [260, 59] width 58 height 3
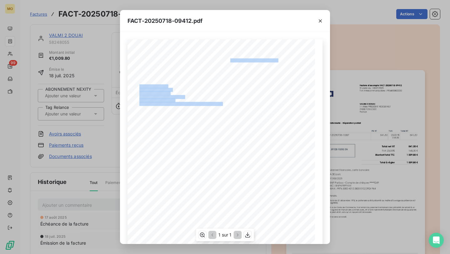
click at [305, 55] on div "[STREET_ADDRESS] Votre contact : [PERSON_NAME] Mobile : [PHONE_NUMBER] Email : …" at bounding box center [225, 172] width 195 height 266
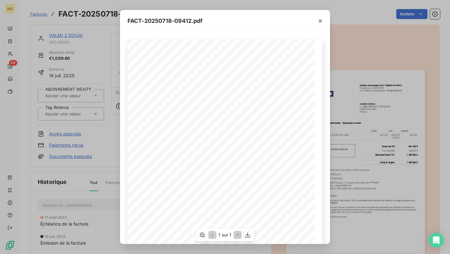
click at [280, 60] on span "Facture d'acompte FACT-20250718-09412" at bounding box center [260, 59] width 58 height 3
drag, startPoint x: 285, startPoint y: 60, endPoint x: 276, endPoint y: 61, distance: 8.8
click at [276, 61] on span "Facture d'acompte FACT-20250718-09412" at bounding box center [260, 59] width 58 height 3
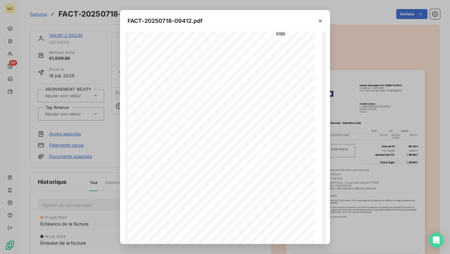
scroll to position [30, 0]
click at [246, 235] on icon "button" at bounding box center [248, 235] width 6 height 6
click at [70, 129] on div "FACT-20250718-09412.pdf [STREET_ADDRESS] Votre contact : [PERSON_NAME] Mobile :…" at bounding box center [225, 127] width 450 height 254
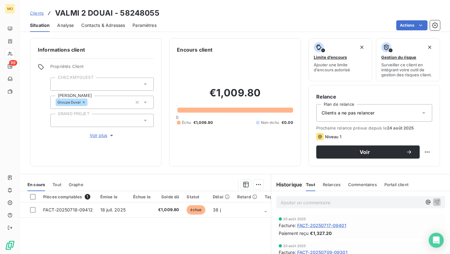
click at [105, 28] on span "Contacts & Adresses" at bounding box center [103, 25] width 44 height 6
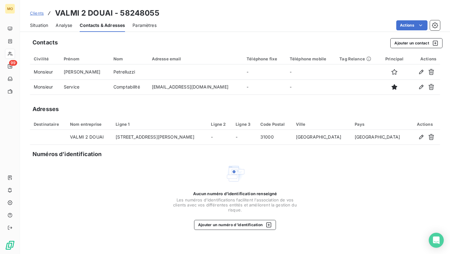
click at [49, 26] on div "Situation Analyse Contacts & Adresses Paramètres Actions" at bounding box center [235, 25] width 430 height 13
click at [34, 10] on link "Clients" at bounding box center [37, 13] width 14 height 6
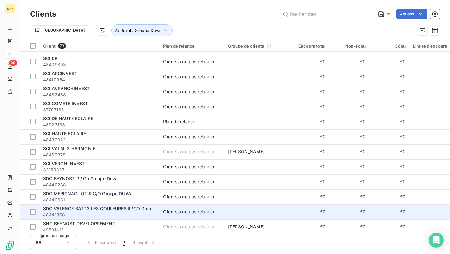
scroll to position [816, 0]
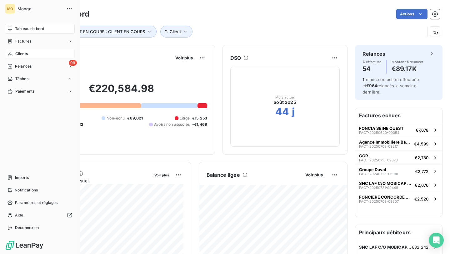
click at [12, 50] on div "Clients" at bounding box center [40, 54] width 70 height 10
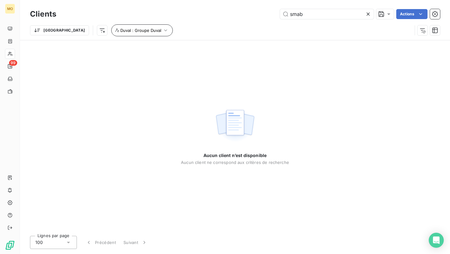
type input "smab"
click at [128, 30] on span "Duval : Groupe Duval" at bounding box center [140, 30] width 41 height 5
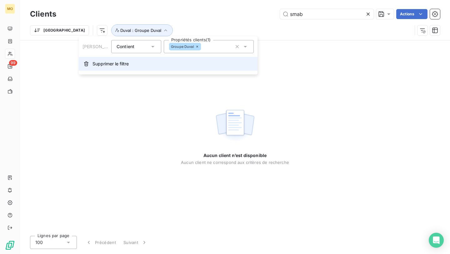
click at [121, 61] on span "Supprimer le filtre" at bounding box center [111, 64] width 36 height 6
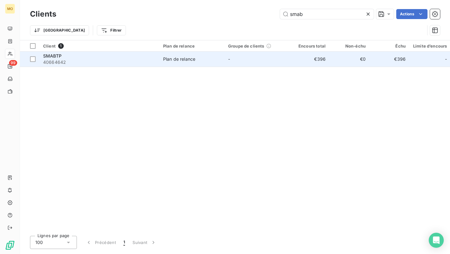
click at [138, 56] on div "SMABTP" at bounding box center [99, 56] width 113 height 6
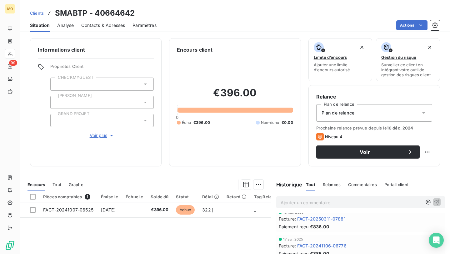
scroll to position [8, 0]
click at [305, 218] on span "FACT-20250311-07881" at bounding box center [321, 217] width 48 height 7
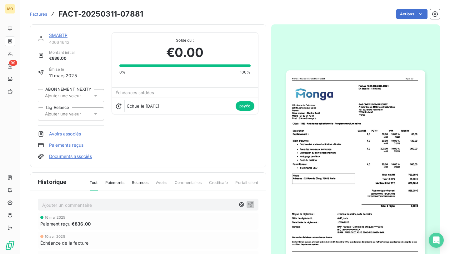
click at [332, 154] on img "button" at bounding box center [356, 168] width 139 height 196
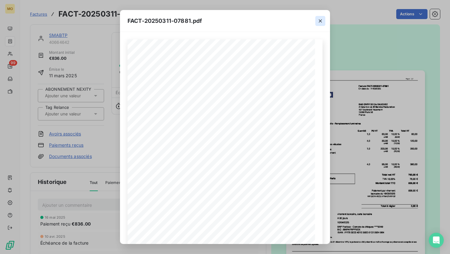
click at [320, 20] on icon "button" at bounding box center [321, 21] width 6 height 6
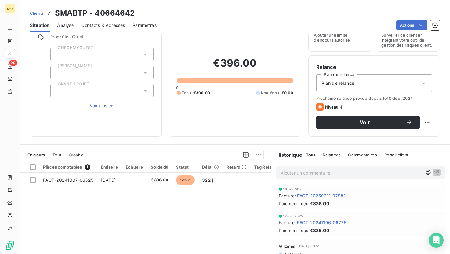
scroll to position [52, 0]
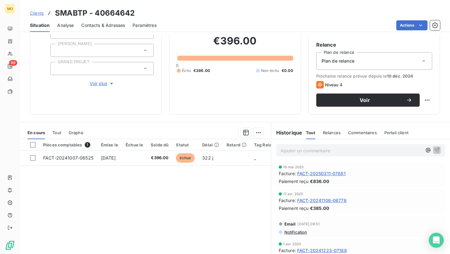
click at [314, 199] on span "FACT-20241106-06776" at bounding box center [321, 200] width 49 height 7
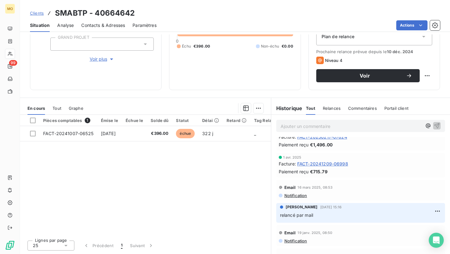
scroll to position [128, 0]
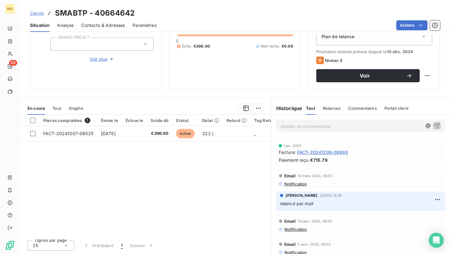
click at [323, 153] on span "FACT-20241209-06998" at bounding box center [322, 152] width 51 height 7
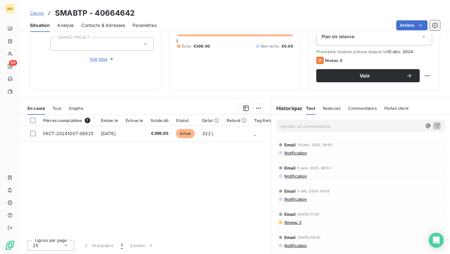
scroll to position [360, 0]
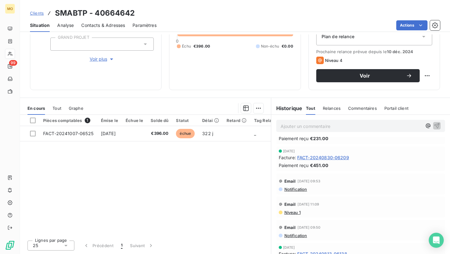
click at [31, 11] on span "Clients" at bounding box center [37, 13] width 14 height 5
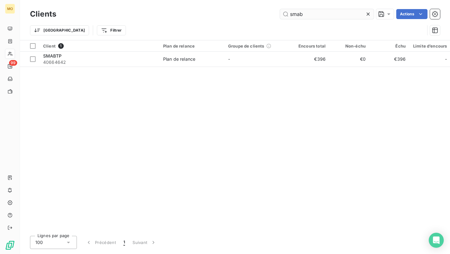
click at [302, 15] on input "smab" at bounding box center [327, 14] width 94 height 10
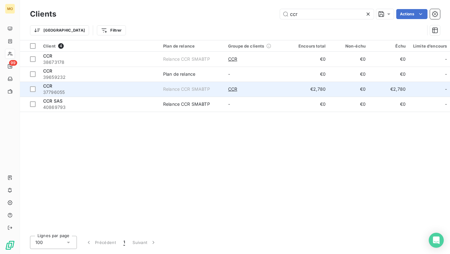
type input "ccr"
click at [95, 91] on span "37796055" at bounding box center [99, 92] width 113 height 6
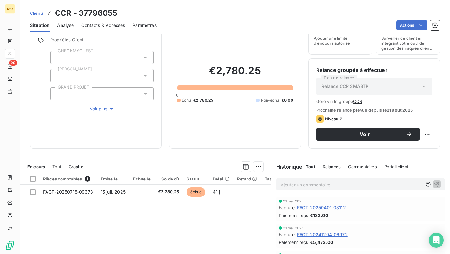
scroll to position [80, 0]
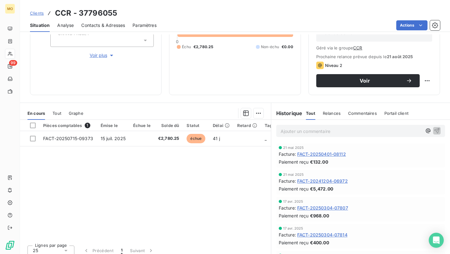
click at [316, 154] on span "FACT-20250401-08112" at bounding box center [321, 154] width 49 height 7
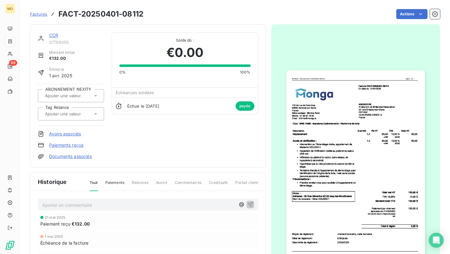
click at [363, 126] on img "button" at bounding box center [356, 168] width 139 height 196
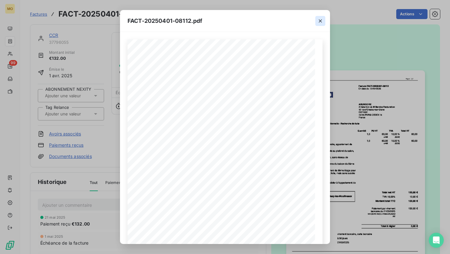
click at [321, 18] on icon "button" at bounding box center [321, 21] width 6 height 6
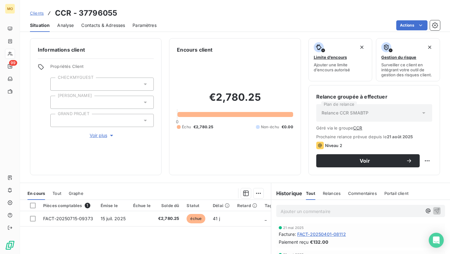
click at [111, 26] on span "Contacts & Adresses" at bounding box center [103, 25] width 44 height 6
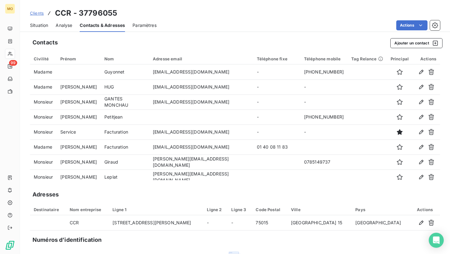
click at [41, 9] on div "Clients CCR - 37796055" at bounding box center [73, 13] width 87 height 11
click at [41, 11] on span "Clients" at bounding box center [37, 13] width 14 height 5
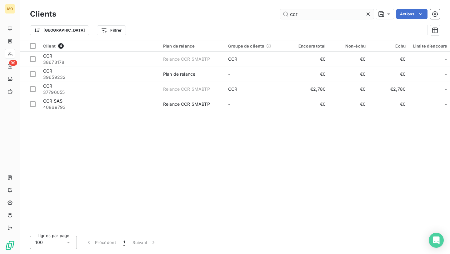
click at [342, 10] on input "ccr" at bounding box center [327, 14] width 94 height 10
type input "q"
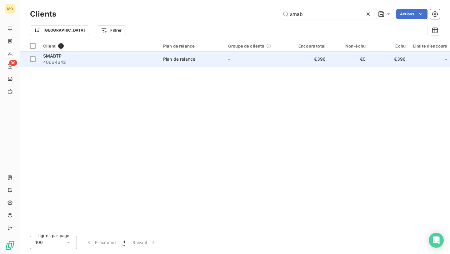
type input "smab"
click at [109, 56] on div "SMABTP" at bounding box center [99, 56] width 113 height 6
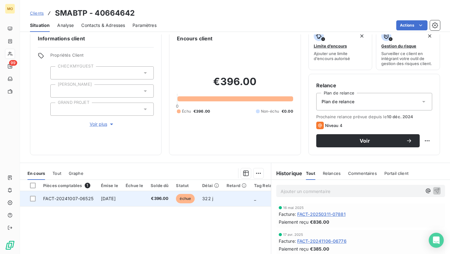
scroll to position [12, 0]
copy span "FACT-20241007-06525"
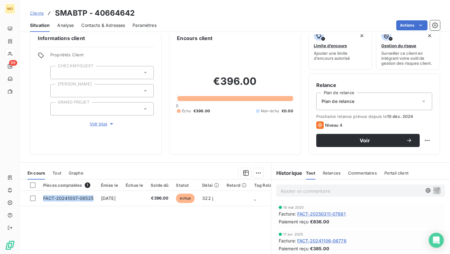
drag, startPoint x: 95, startPoint y: 196, endPoint x: 114, endPoint y: 236, distance: 43.7
click at [114, 236] on div "Pièces comptables 1 Émise le Échue le Solde dû Statut Délai Retard Tag Relance …" at bounding box center [145, 240] width 251 height 120
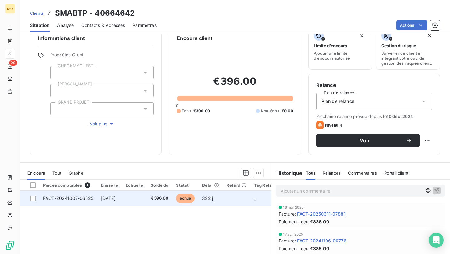
click at [147, 195] on td at bounding box center [134, 198] width 25 height 15
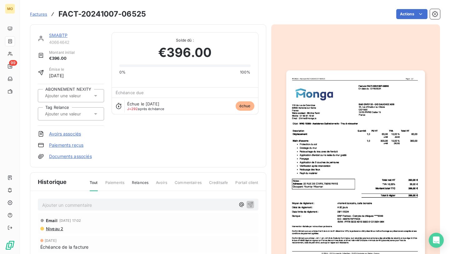
click at [336, 110] on img "button" at bounding box center [356, 168] width 139 height 196
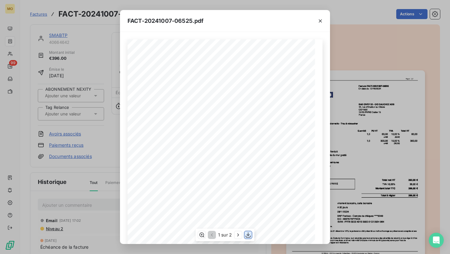
click at [249, 235] on icon "button" at bounding box center [248, 235] width 6 height 6
click at [348, 26] on div "FACT-20241007-06525.pdf 119 bis rue de Colombes 92600 Asnieres sur Seine France…" at bounding box center [225, 127] width 450 height 254
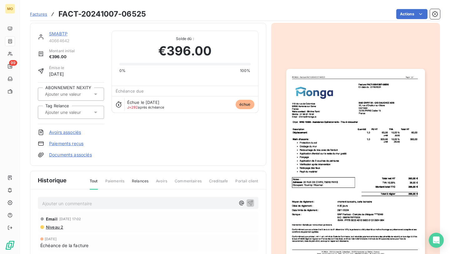
scroll to position [1, 0]
